Goal: Task Accomplishment & Management: Complete application form

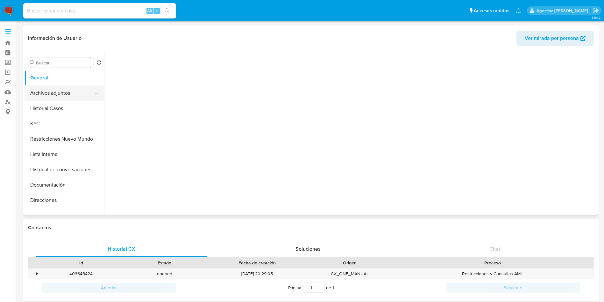
select select "10"
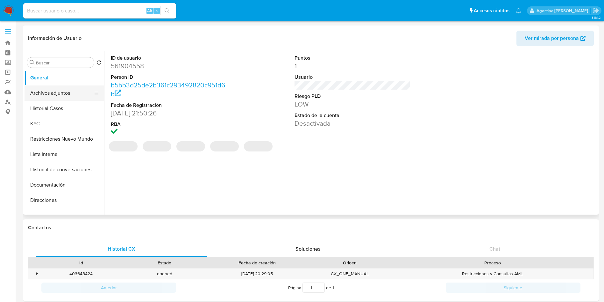
click at [60, 94] on button "Archivos adjuntos" at bounding box center [62, 92] width 75 height 15
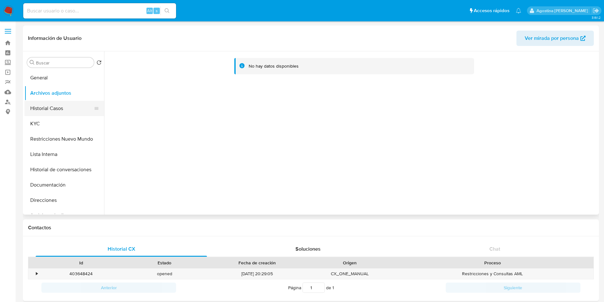
click at [58, 105] on button "Historial Casos" at bounding box center [62, 108] width 75 height 15
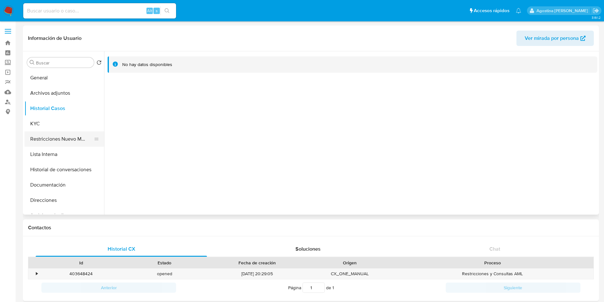
click at [70, 140] on button "Restricciones Nuevo Mundo" at bounding box center [62, 138] width 75 height 15
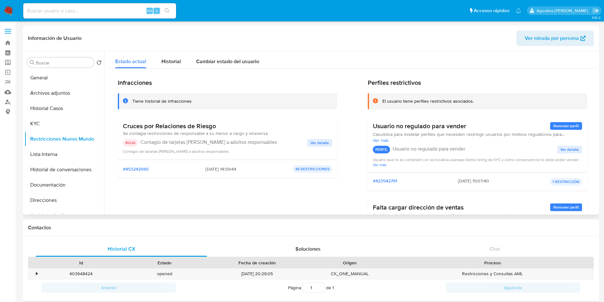
click at [322, 148] on div "Contagio de tarjetas rojas a adultos responsables" at bounding box center [227, 151] width 209 height 6
click at [317, 142] on span "Ver detalle" at bounding box center [319, 142] width 18 height 6
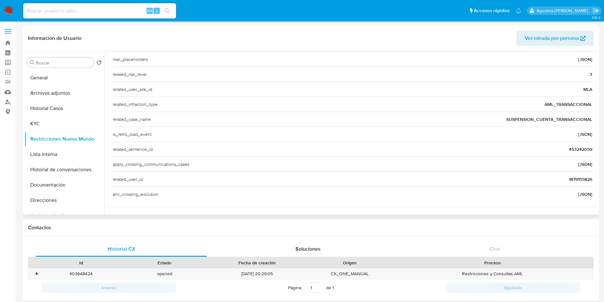
scroll to position [216, 0]
click at [571, 181] on span "1879155826" at bounding box center [580, 178] width 23 height 6
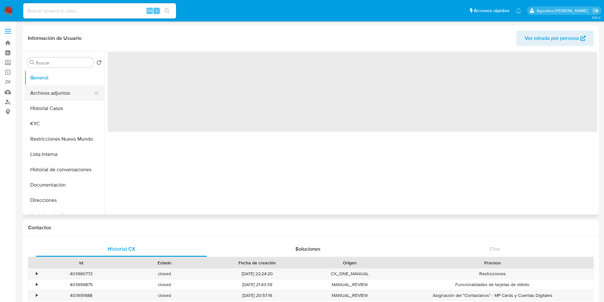
select select "10"
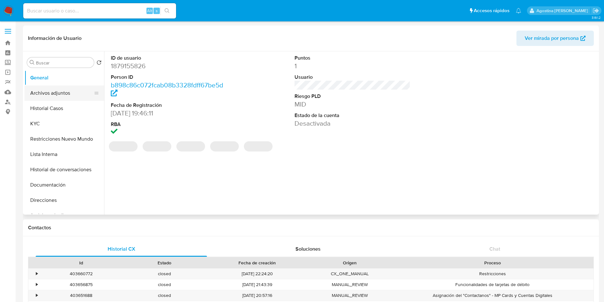
click at [45, 90] on button "Archivos adjuntos" at bounding box center [62, 92] width 75 height 15
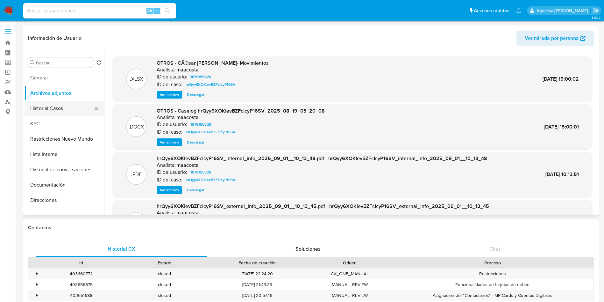
click at [60, 114] on button "Historial Casos" at bounding box center [62, 108] width 75 height 15
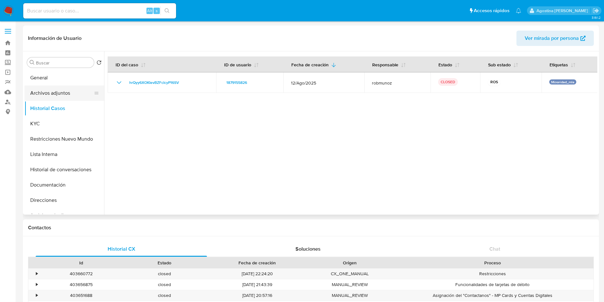
click at [61, 90] on button "Archivos adjuntos" at bounding box center [62, 92] width 75 height 15
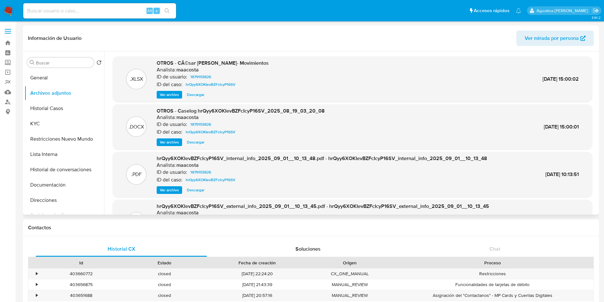
click at [165, 144] on span "Ver archivo" at bounding box center [169, 142] width 19 height 6
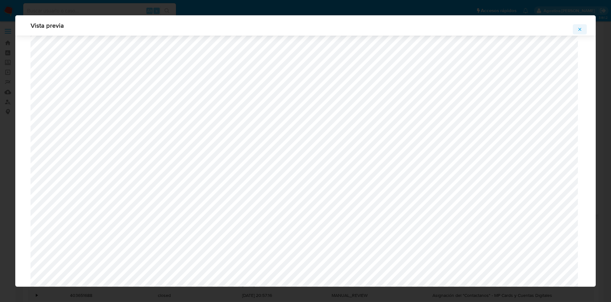
scroll to position [504, 0]
click at [579, 31] on icon "Attachment preview" at bounding box center [580, 29] width 5 height 5
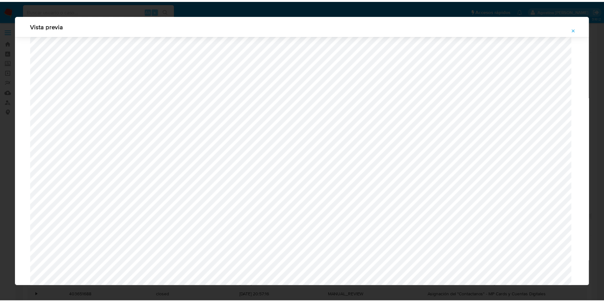
scroll to position [0, 0]
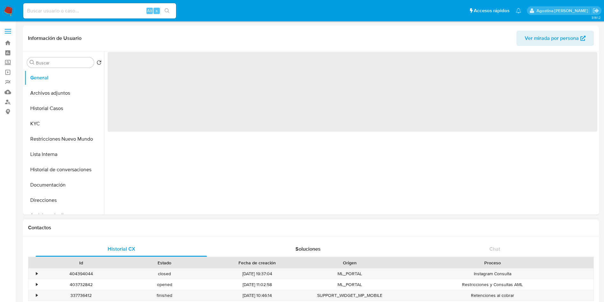
select select "10"
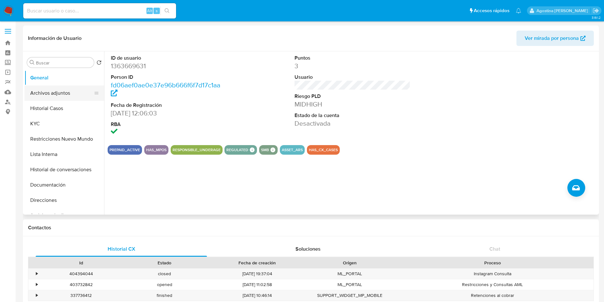
click at [58, 93] on button "Archivos adjuntos" at bounding box center [62, 92] width 75 height 15
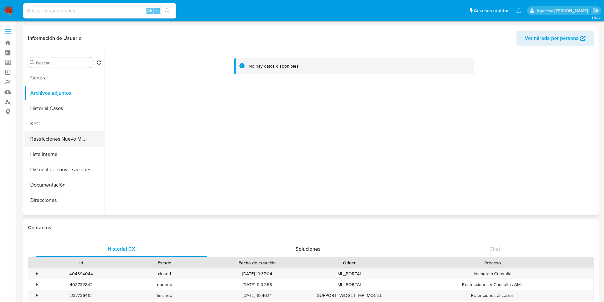
click at [63, 134] on button "Restricciones Nuevo Mundo" at bounding box center [62, 138] width 75 height 15
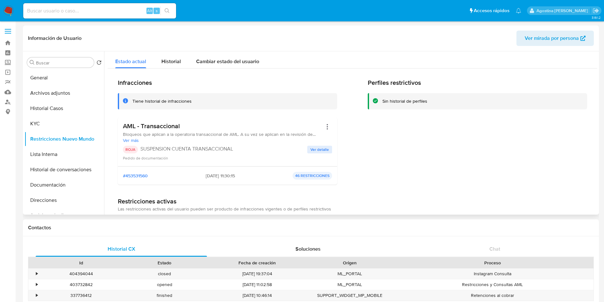
click at [321, 151] on span "Ver detalle" at bounding box center [319, 149] width 18 height 6
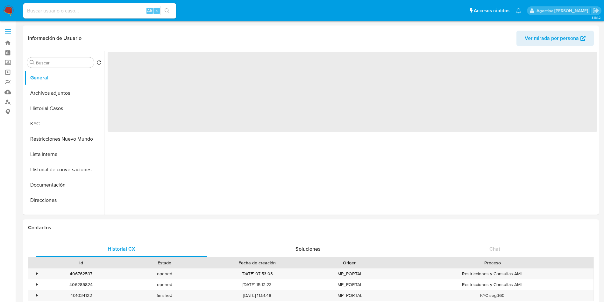
select select "10"
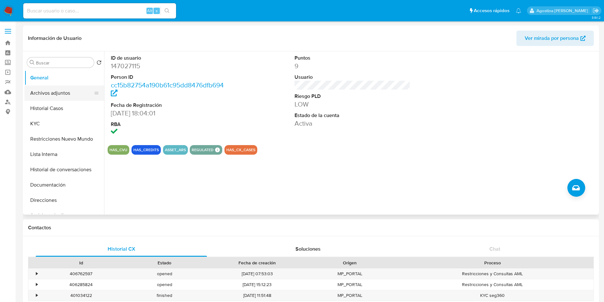
click at [43, 93] on button "Archivos adjuntos" at bounding box center [62, 92] width 75 height 15
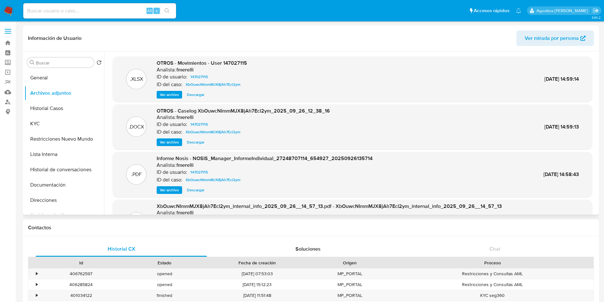
click at [174, 145] on span "Ver archivo" at bounding box center [169, 142] width 19 height 6
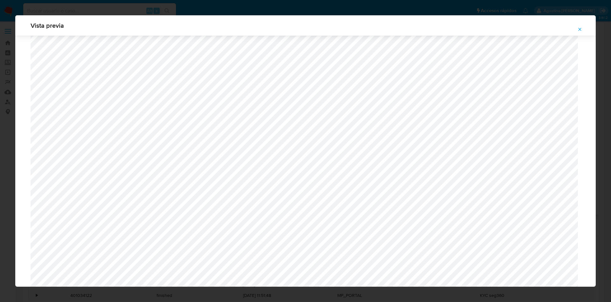
scroll to position [417, 0]
click at [577, 31] on button "Attachment preview" at bounding box center [580, 29] width 14 height 10
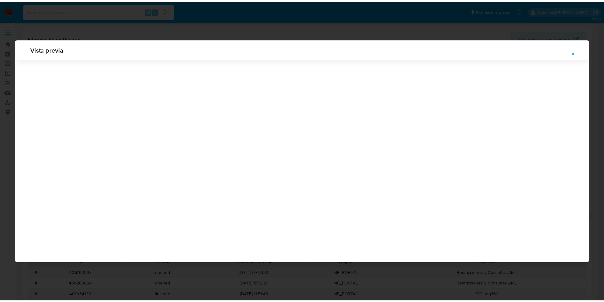
scroll to position [0, 0]
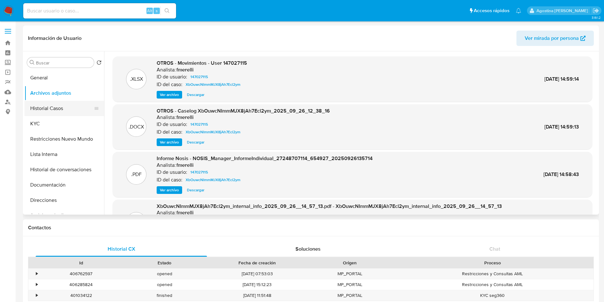
click at [57, 112] on button "Historial Casos" at bounding box center [62, 108] width 75 height 15
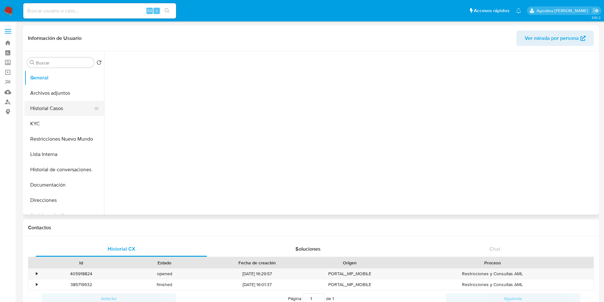
select select "10"
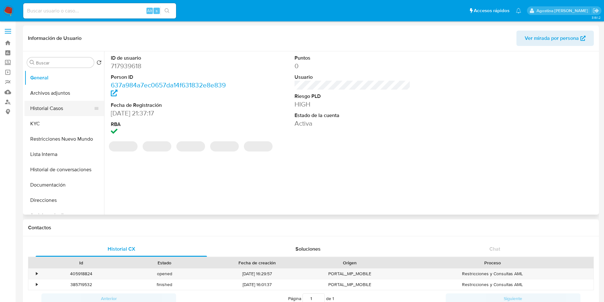
click at [65, 103] on button "Historial Casos" at bounding box center [62, 108] width 75 height 15
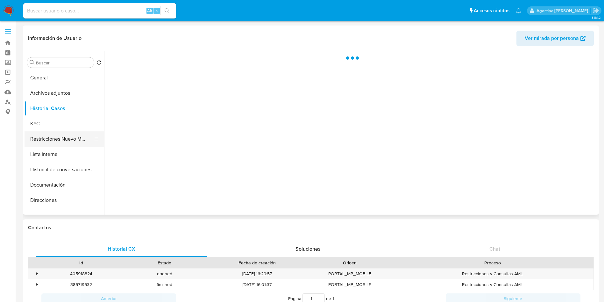
click at [68, 135] on button "Restricciones Nuevo Mundo" at bounding box center [62, 138] width 75 height 15
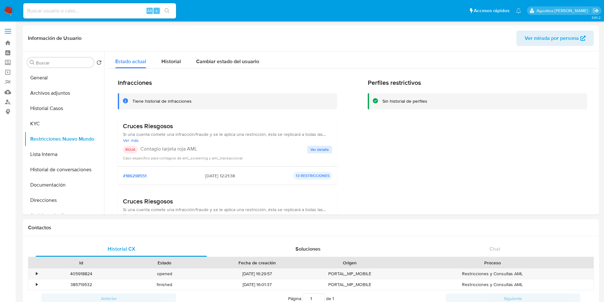
drag, startPoint x: 0, startPoint y: 193, endPoint x: 15, endPoint y: 181, distance: 18.6
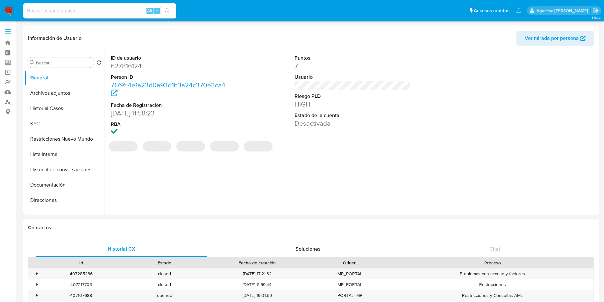
select select "10"
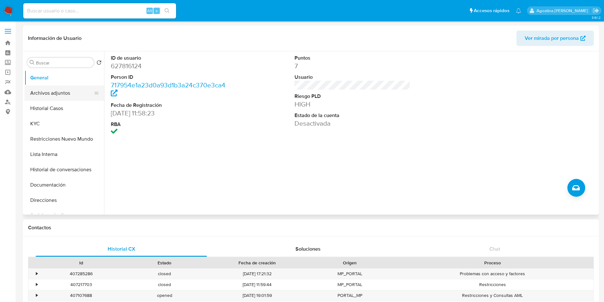
click at [48, 96] on button "Archivos adjuntos" at bounding box center [62, 92] width 75 height 15
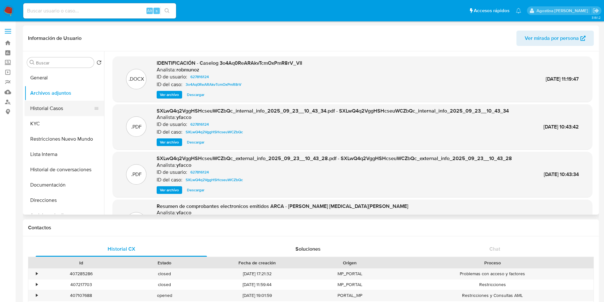
click at [67, 103] on button "Historial Casos" at bounding box center [62, 108] width 75 height 15
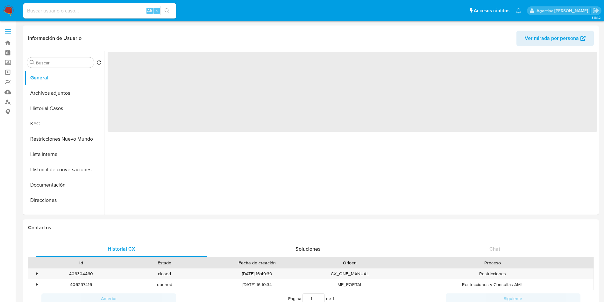
select select "10"
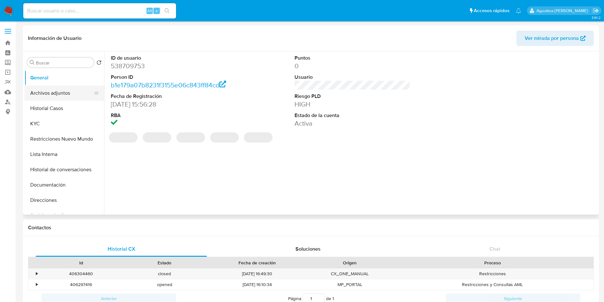
click at [67, 95] on button "Archivos adjuntos" at bounding box center [62, 92] width 75 height 15
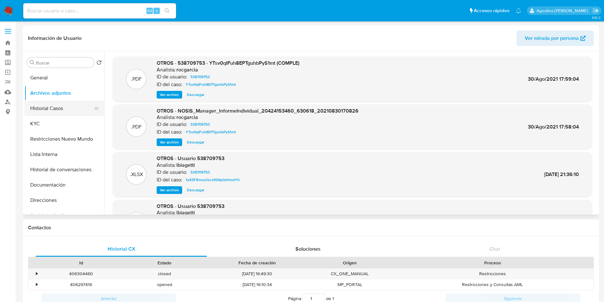
click at [70, 110] on button "Historial Casos" at bounding box center [62, 108] width 75 height 15
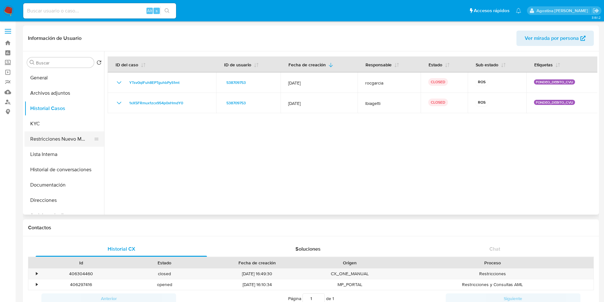
click at [61, 139] on button "Restricciones Nuevo Mundo" at bounding box center [62, 138] width 75 height 15
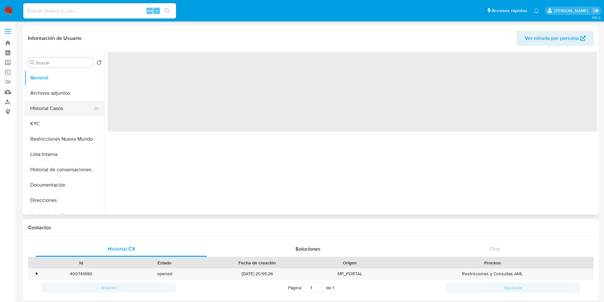
click at [59, 108] on button "Historial Casos" at bounding box center [62, 108] width 75 height 15
select select "10"
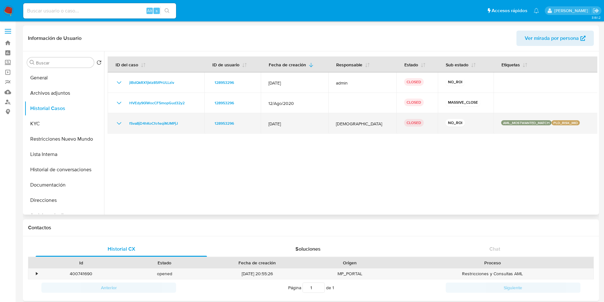
click at [116, 122] on icon "Mostrar/Ocultar" at bounding box center [119, 123] width 8 height 8
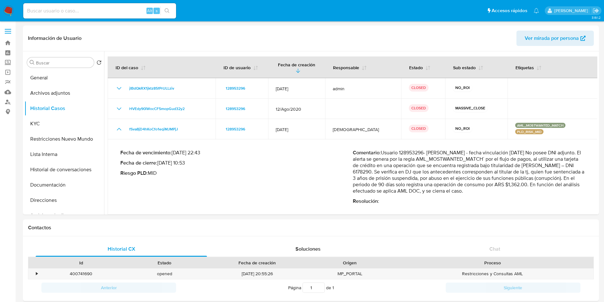
click at [63, 76] on button "General" at bounding box center [62, 77] width 75 height 15
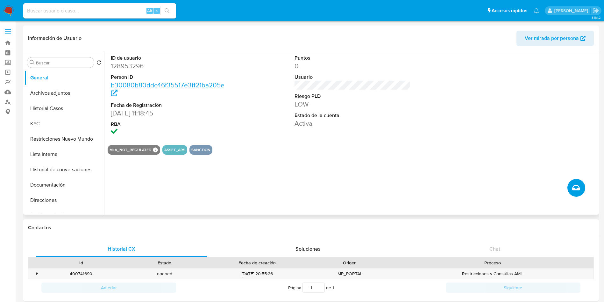
click at [578, 187] on icon "Crear caso manual" at bounding box center [576, 187] width 8 height 5
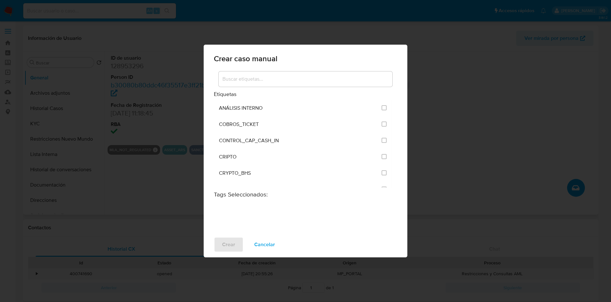
click at [319, 80] on input at bounding box center [306, 79] width 174 height 8
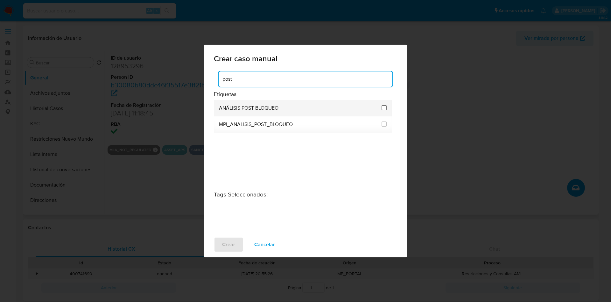
type input "post"
click at [384, 109] on input "3249" at bounding box center [384, 107] width 5 height 5
checkbox input "true"
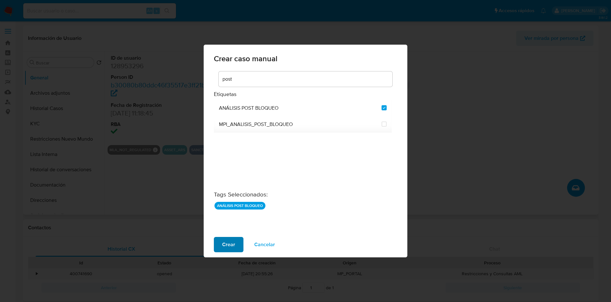
click at [230, 238] on span "Crear" at bounding box center [228, 244] width 13 height 14
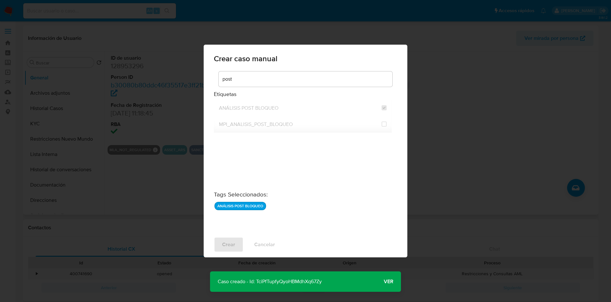
click at [281, 280] on p "Caso creado - Id: TciPfTupfyQyoHBMdhXq67Zy" at bounding box center [269, 281] width 119 height 20
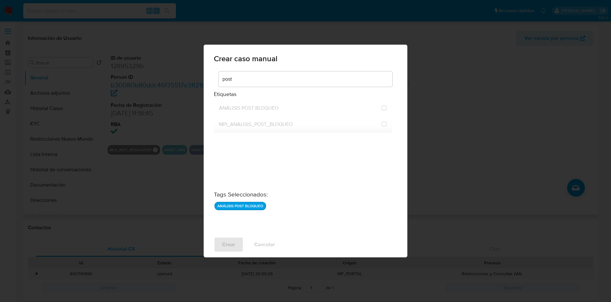
checkbox input "false"
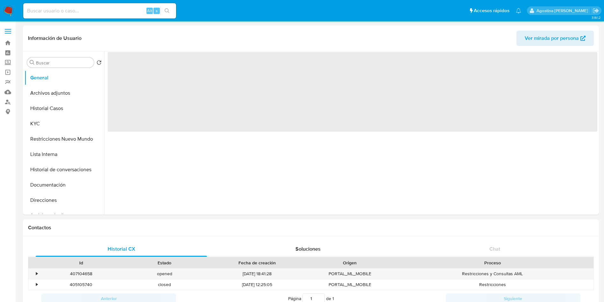
select select "10"
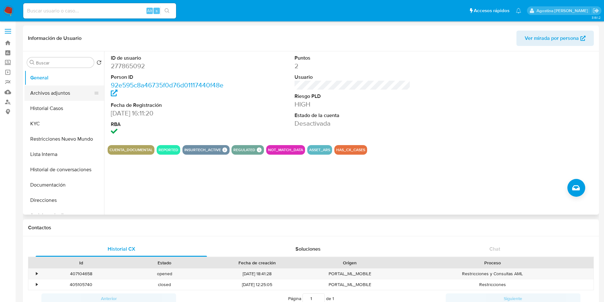
click at [65, 89] on button "Archivos adjuntos" at bounding box center [62, 92] width 75 height 15
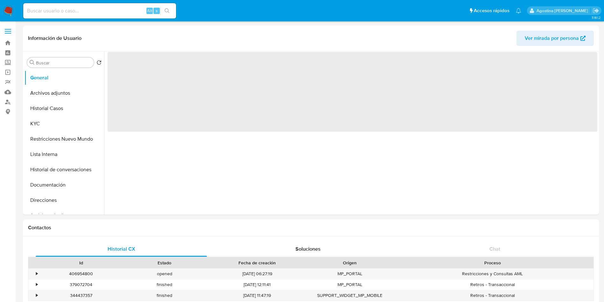
select select "10"
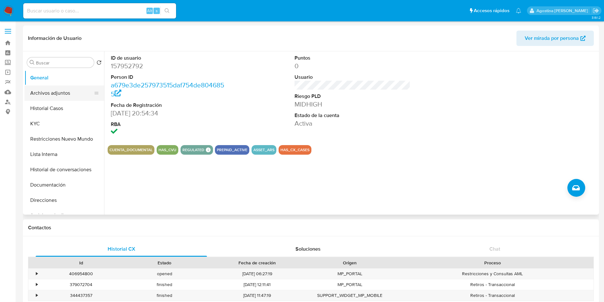
click at [69, 86] on button "Archivos adjuntos" at bounding box center [62, 92] width 75 height 15
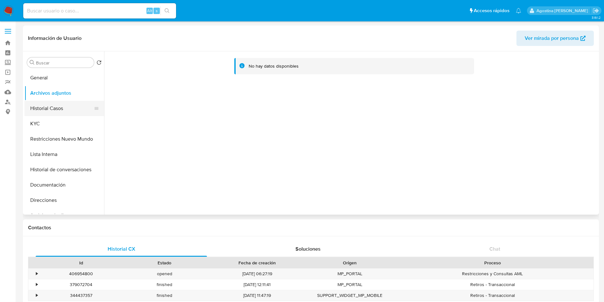
click at [71, 105] on button "Historial Casos" at bounding box center [62, 108] width 75 height 15
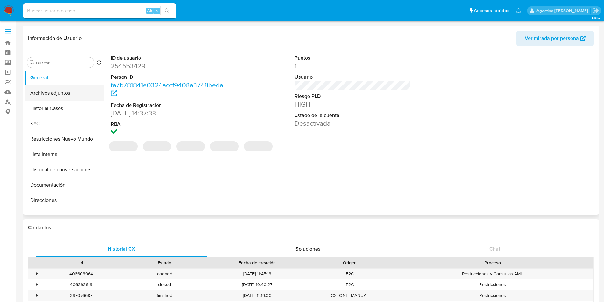
select select "10"
click at [58, 96] on button "Archivos adjuntos" at bounding box center [62, 92] width 75 height 15
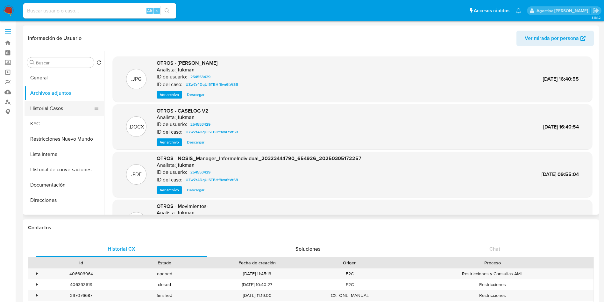
click at [71, 110] on button "Historial Casos" at bounding box center [62, 108] width 75 height 15
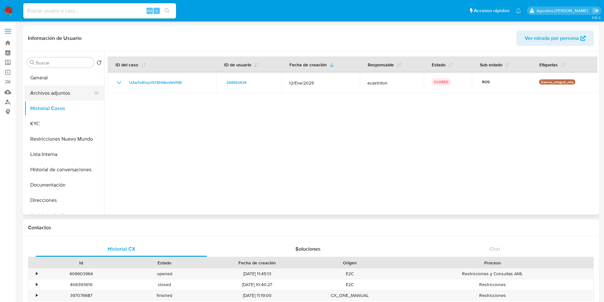
click at [53, 94] on button "Archivos adjuntos" at bounding box center [62, 92] width 75 height 15
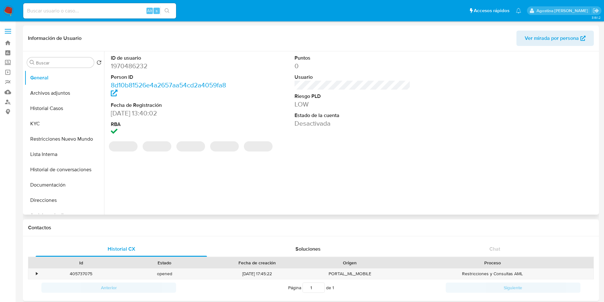
select select "10"
click at [55, 96] on button "Archivos adjuntos" at bounding box center [62, 92] width 75 height 15
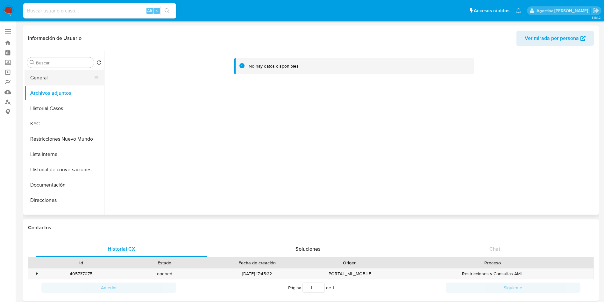
click at [53, 82] on button "General" at bounding box center [62, 77] width 75 height 15
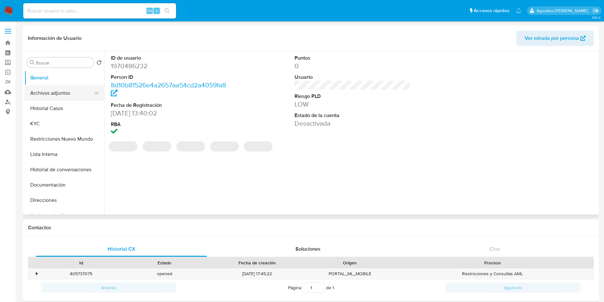
click at [61, 99] on button "Archivos adjuntos" at bounding box center [62, 92] width 75 height 15
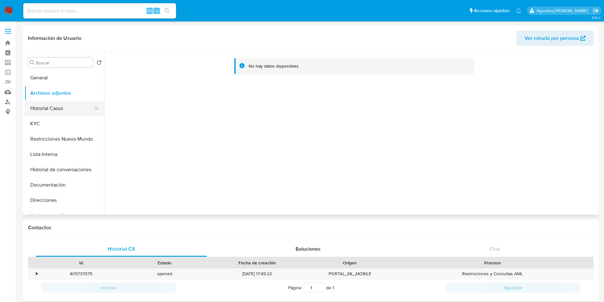
click at [80, 104] on button "Historial Casos" at bounding box center [62, 108] width 75 height 15
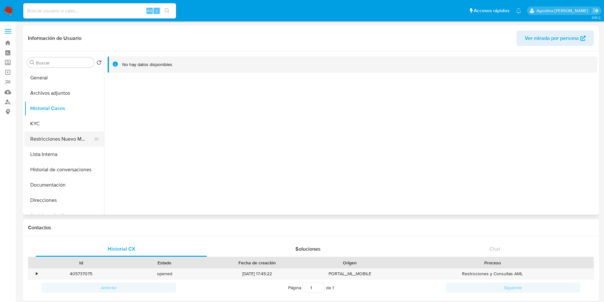
click at [76, 141] on button "Restricciones Nuevo Mundo" at bounding box center [62, 138] width 75 height 15
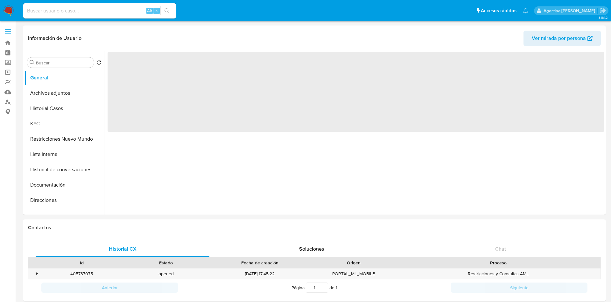
select select "10"
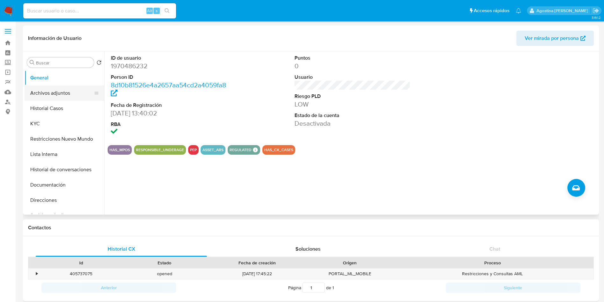
click at [53, 98] on button "Archivos adjuntos" at bounding box center [62, 92] width 75 height 15
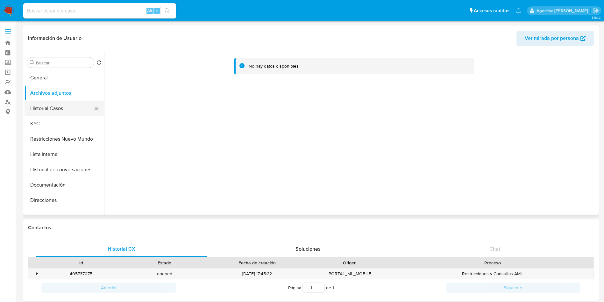
click at [64, 103] on button "Historial Casos" at bounding box center [62, 108] width 75 height 15
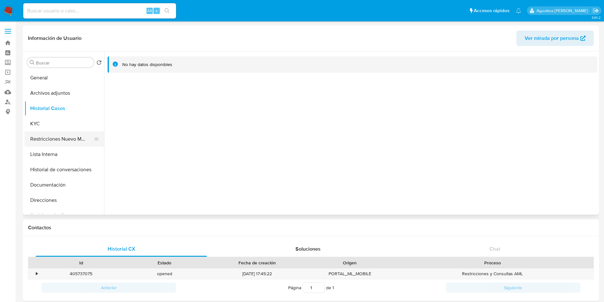
click at [75, 137] on button "Restricciones Nuevo Mundo" at bounding box center [62, 138] width 75 height 15
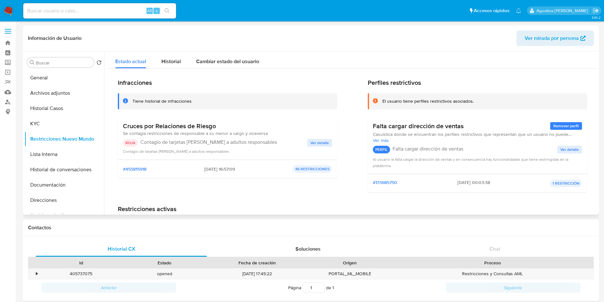
click at [321, 139] on span "Ver detalle" at bounding box center [319, 142] width 18 height 6
